Goal: Check status: Check status

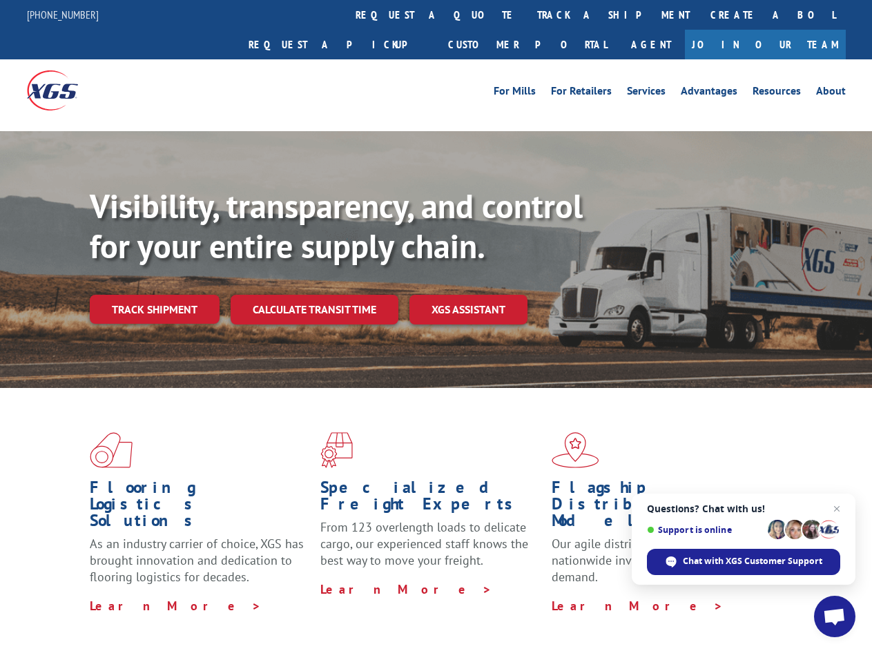
click at [436, 325] on div "Visibility, transparency, and control for your entire supply chain. Track shipm…" at bounding box center [481, 282] width 782 height 193
click at [527, 15] on link "track a shipment" at bounding box center [613, 15] width 173 height 30
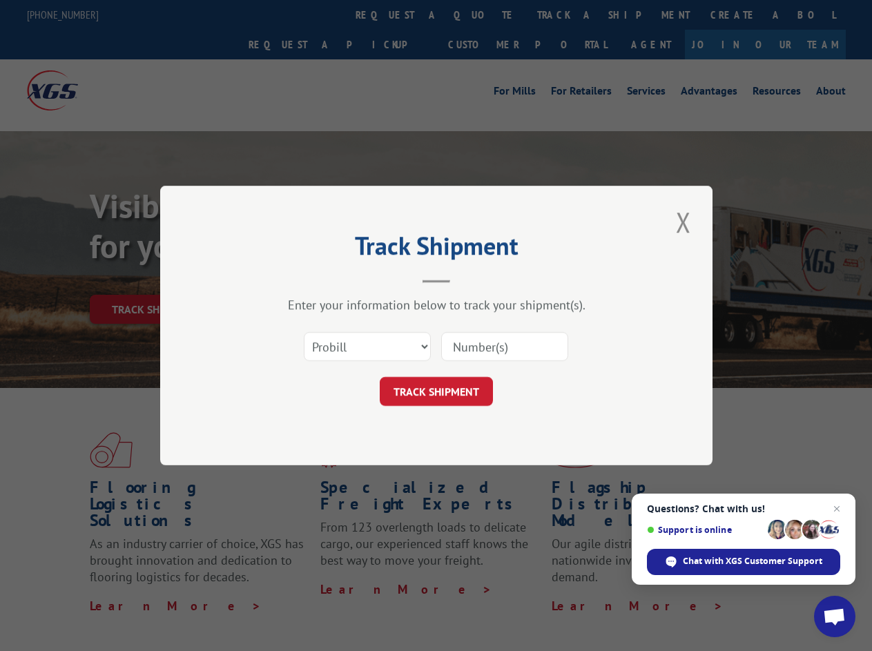
click at [482, 15] on div "Track Shipment Enter your information below to track your shipment(s). Select c…" at bounding box center [436, 325] width 872 height 651
click at [568, 15] on div "Track Shipment Enter your information below to track your shipment(s). Select c…" at bounding box center [436, 325] width 872 height 651
click at [154, 279] on div "Track Shipment Enter your information below to track your shipment(s). Select c…" at bounding box center [436, 325] width 872 height 651
click at [314, 279] on header "Track Shipment" at bounding box center [436, 259] width 414 height 47
click at [469, 279] on header "Track Shipment" at bounding box center [436, 259] width 414 height 47
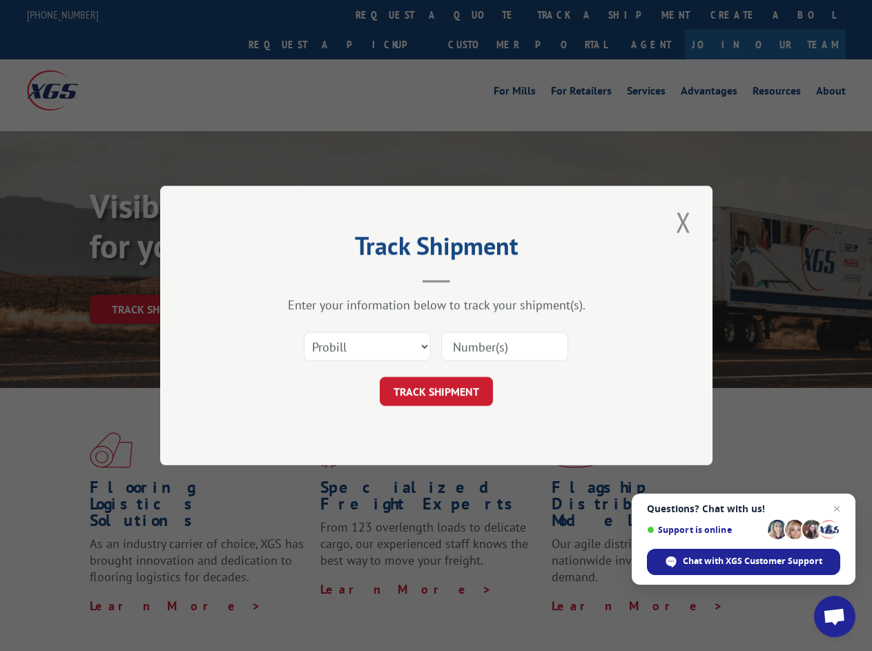
click at [835, 617] on span "Open chat" at bounding box center [834, 617] width 23 height 19
